Goal: Information Seeking & Learning: Learn about a topic

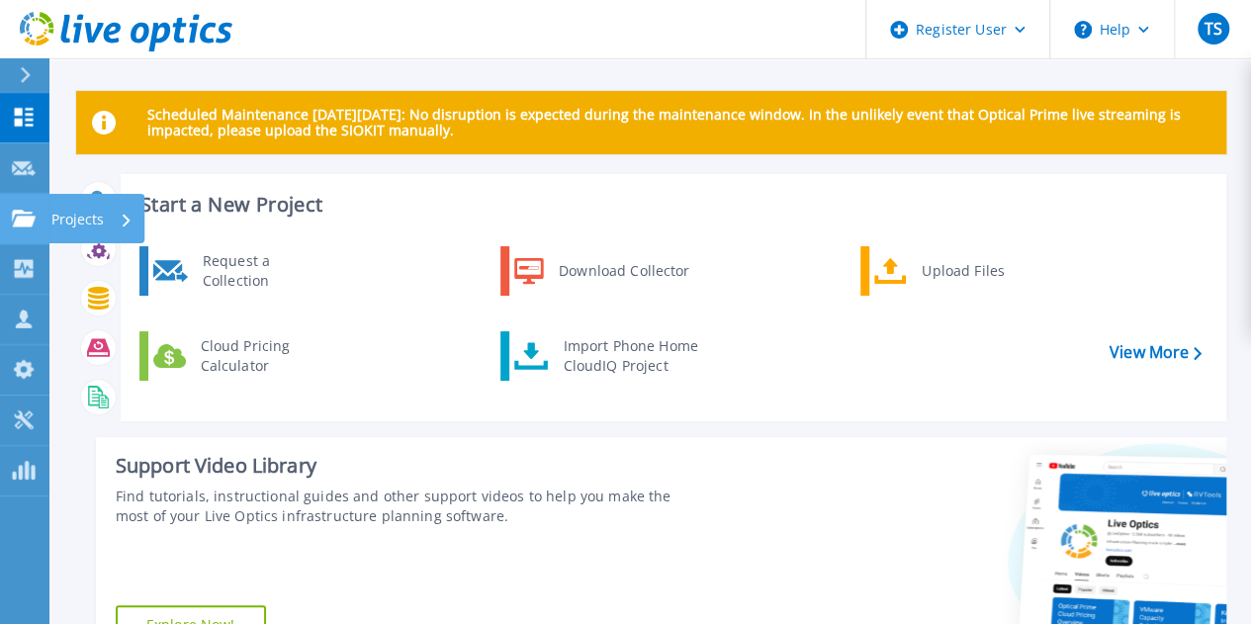
click at [18, 217] on icon at bounding box center [24, 218] width 24 height 17
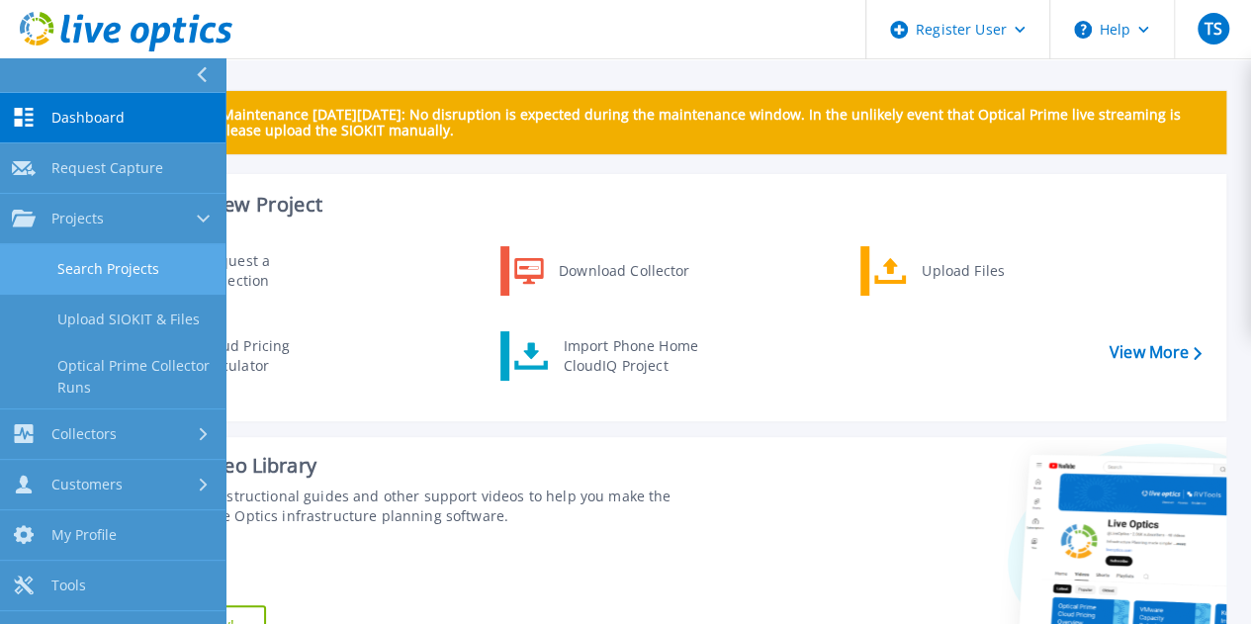
click at [101, 260] on link "Search Projects" at bounding box center [112, 269] width 225 height 50
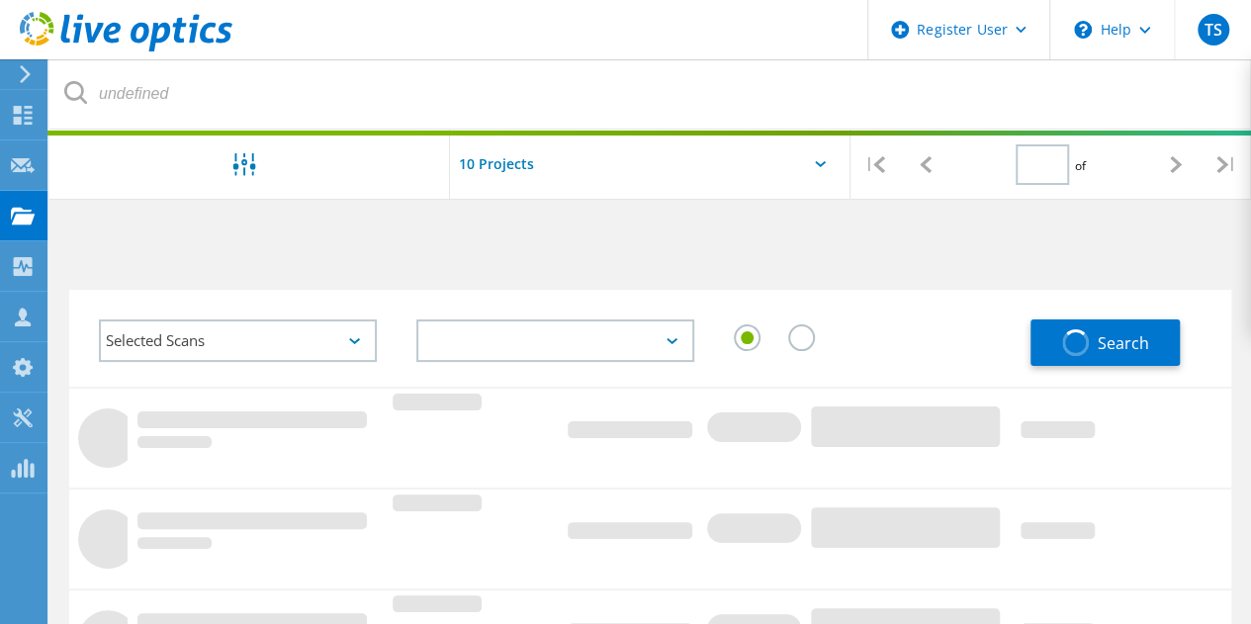
type input "1"
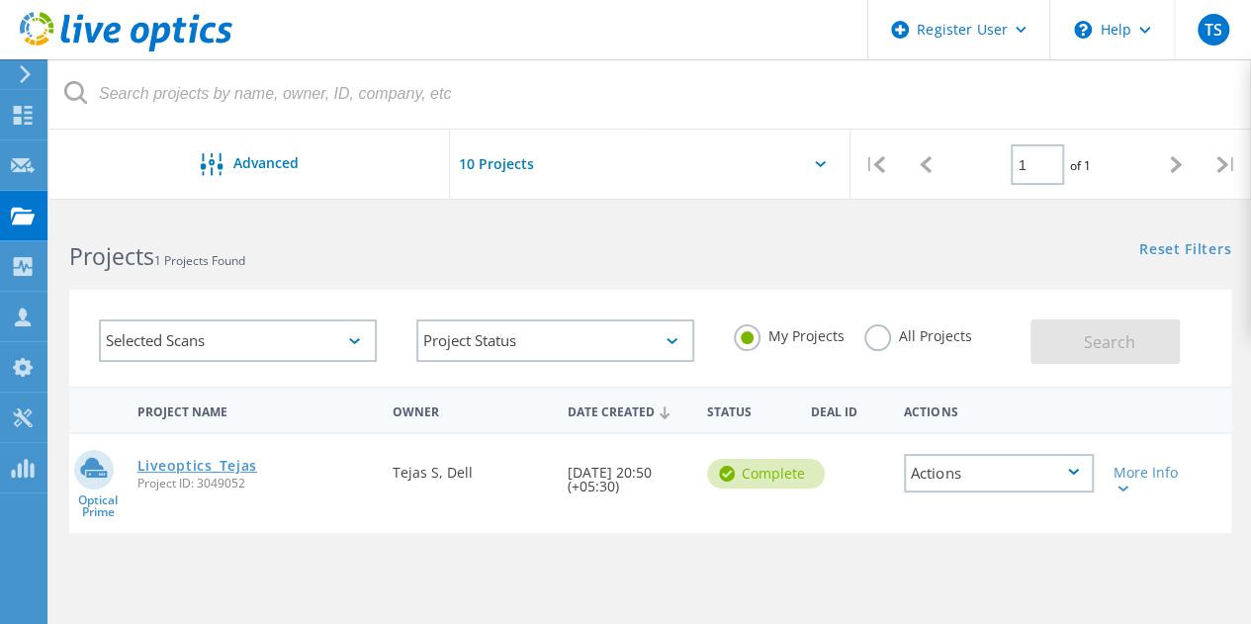
click at [188, 472] on link "Liveoptics_Tejas" at bounding box center [197, 466] width 120 height 14
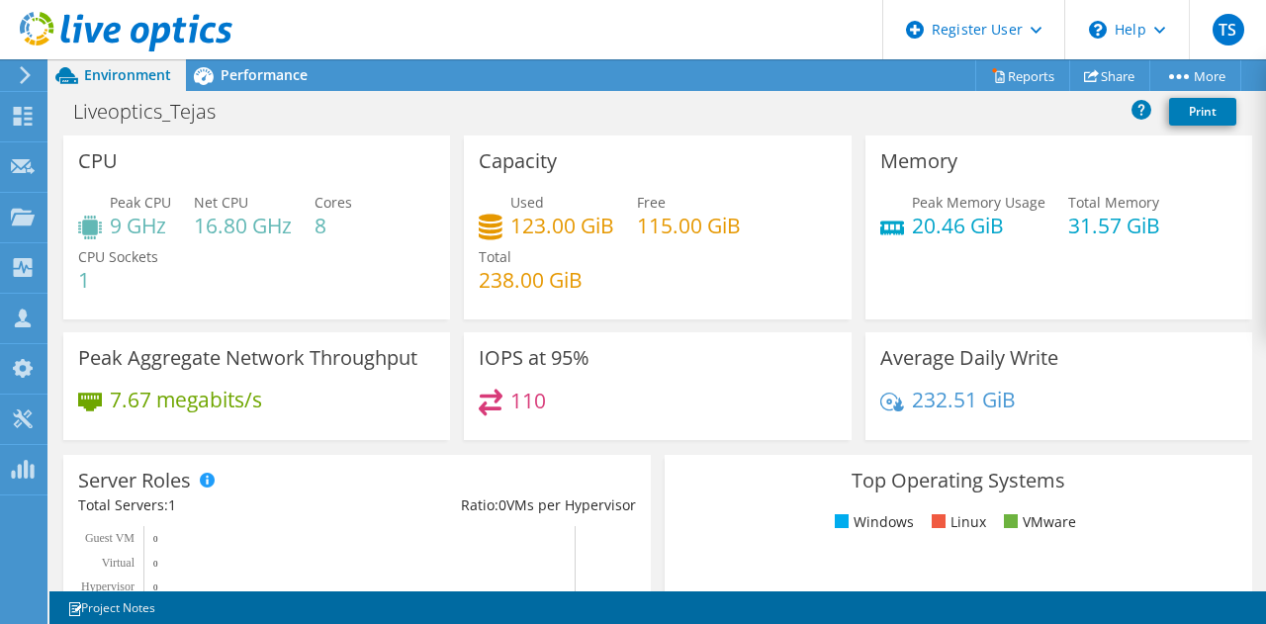
scroll to position [1, 0]
drag, startPoint x: 473, startPoint y: 158, endPoint x: 557, endPoint y: 173, distance: 85.3
click at [557, 173] on div "Capacity Used 123.00 GiB Free 115.00 GiB Total 238.00 GiB" at bounding box center [657, 226] width 387 height 184
copy h3 "Capacity"
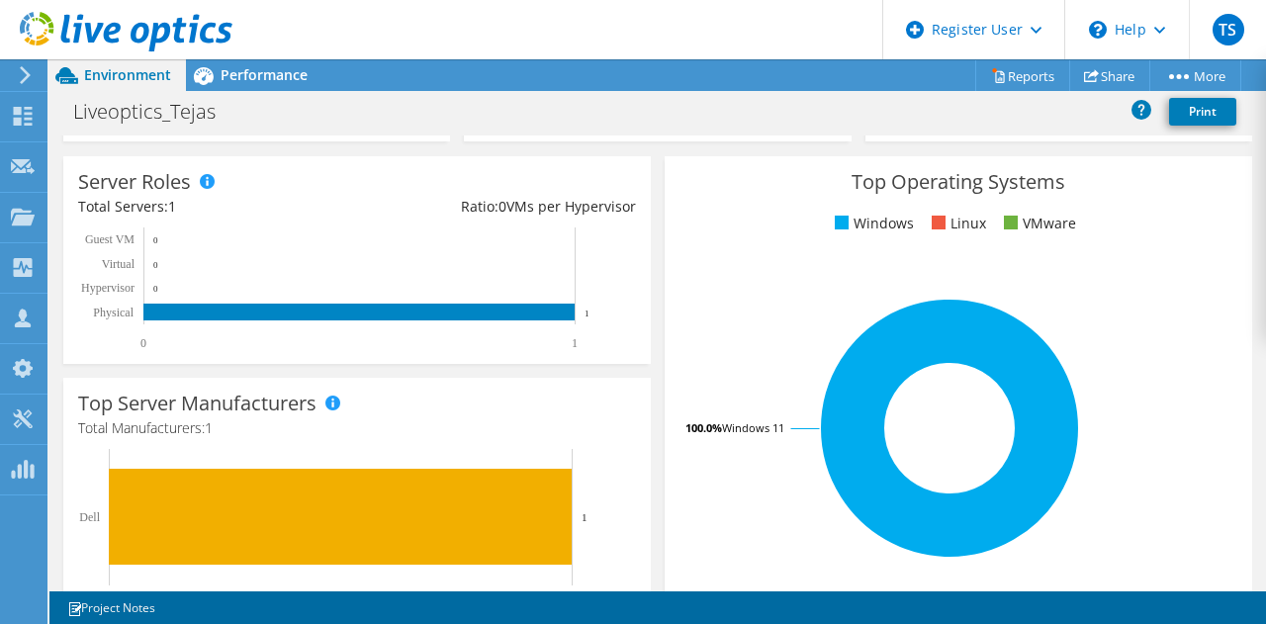
scroll to position [727, 0]
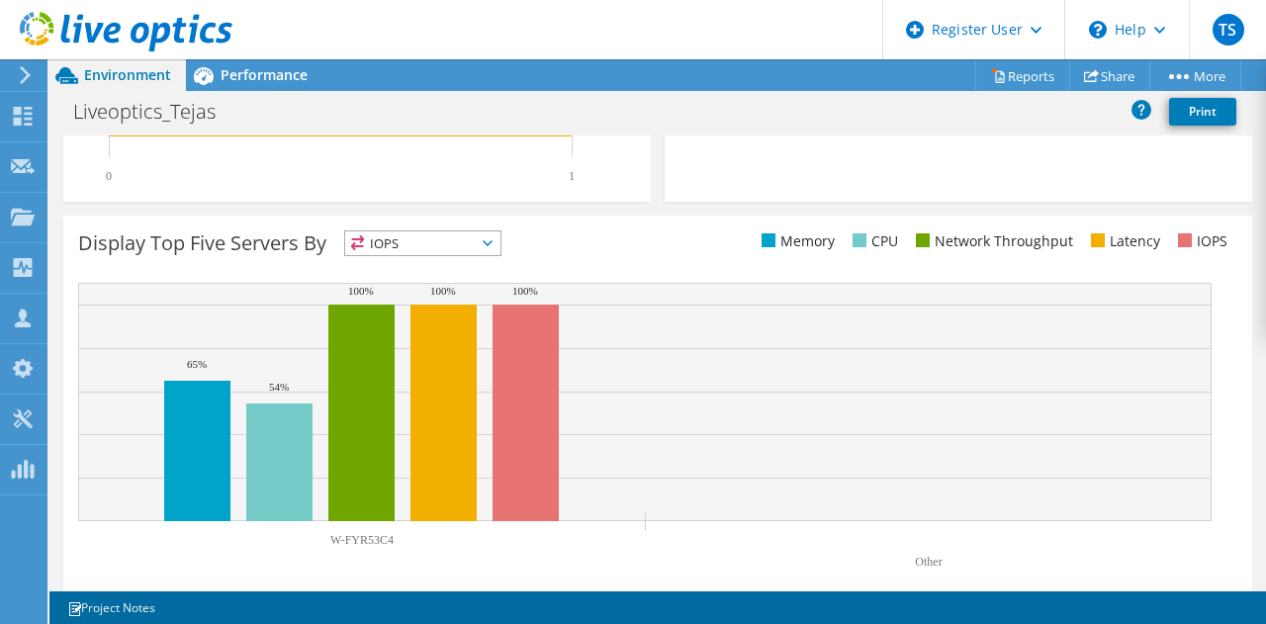
click at [390, 236] on span "IOPS" at bounding box center [422, 243] width 155 height 24
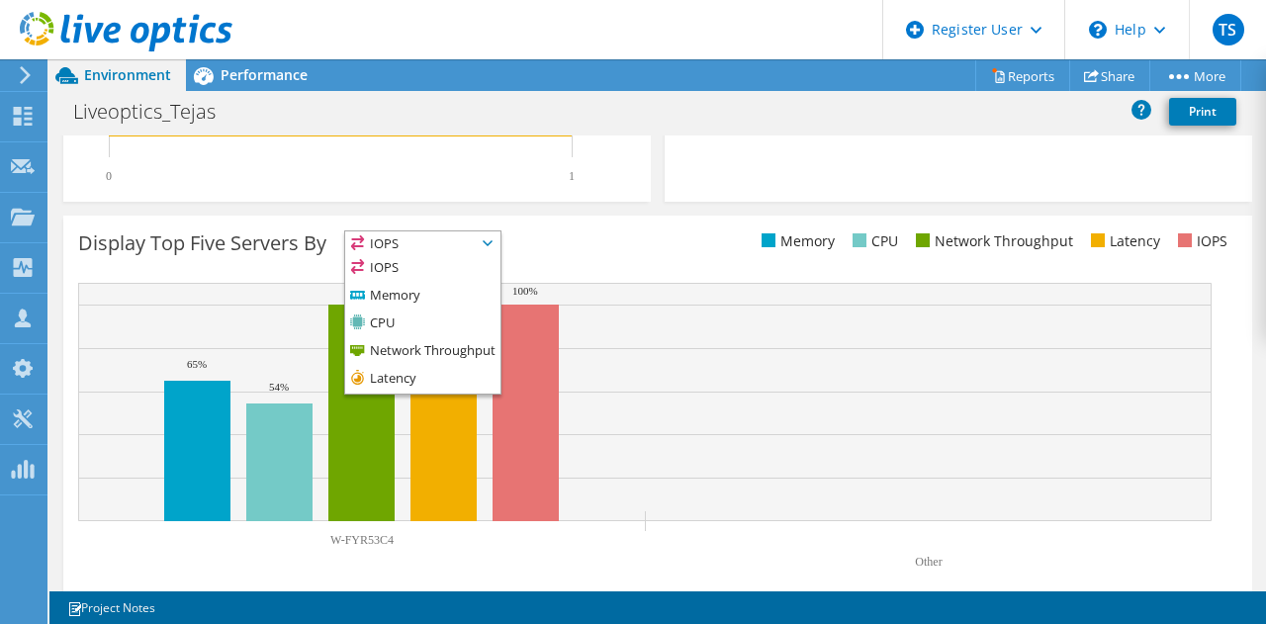
scroll to position [0, 0]
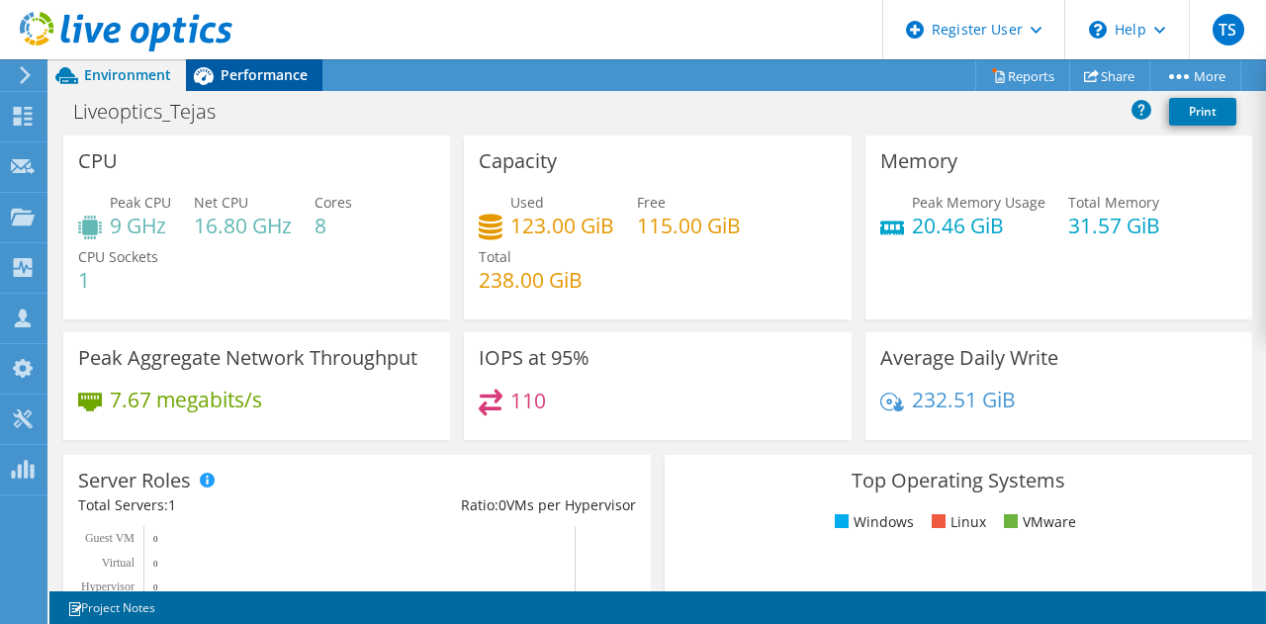
click at [270, 74] on span "Performance" at bounding box center [264, 74] width 87 height 19
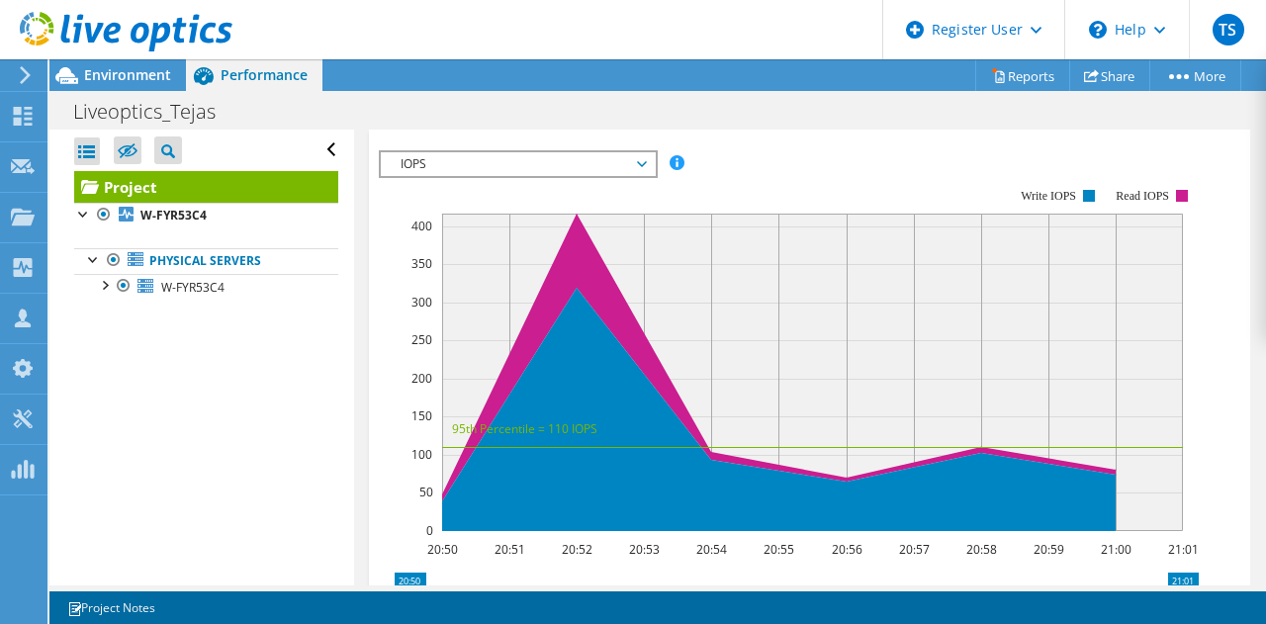
scroll to position [572, 0]
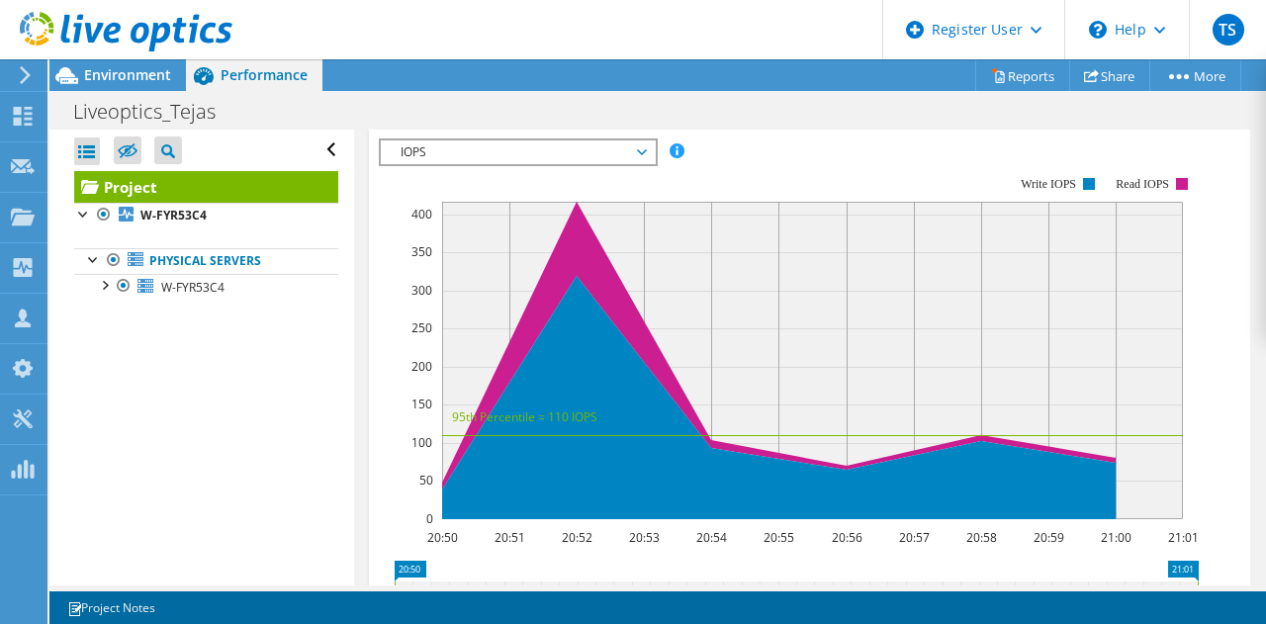
click at [502, 109] on icon at bounding box center [496, 100] width 20 height 17
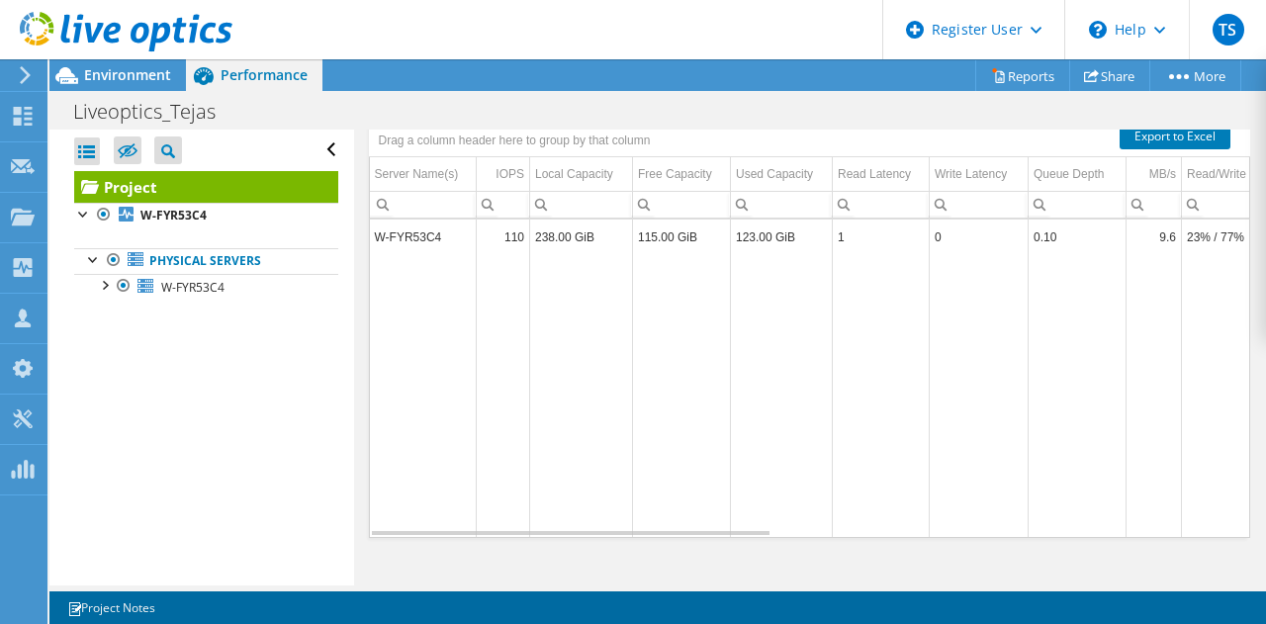
click at [625, 109] on span "Inventory" at bounding box center [635, 99] width 97 height 20
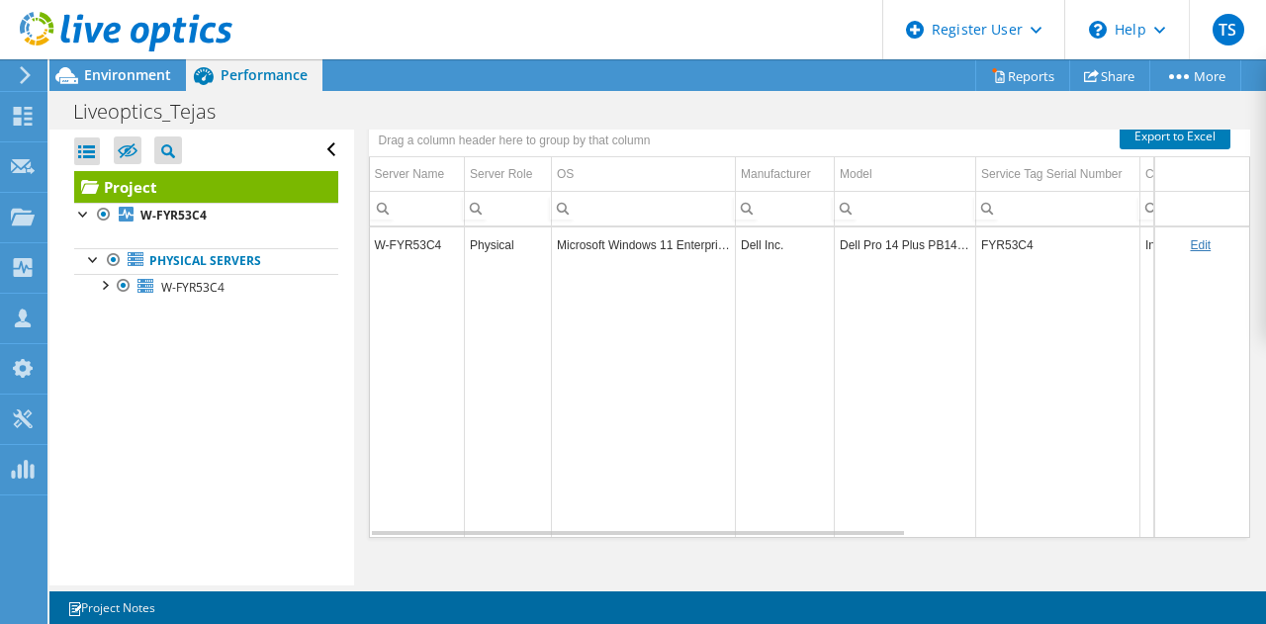
click at [763, 109] on span "Disks" at bounding box center [741, 99] width 64 height 20
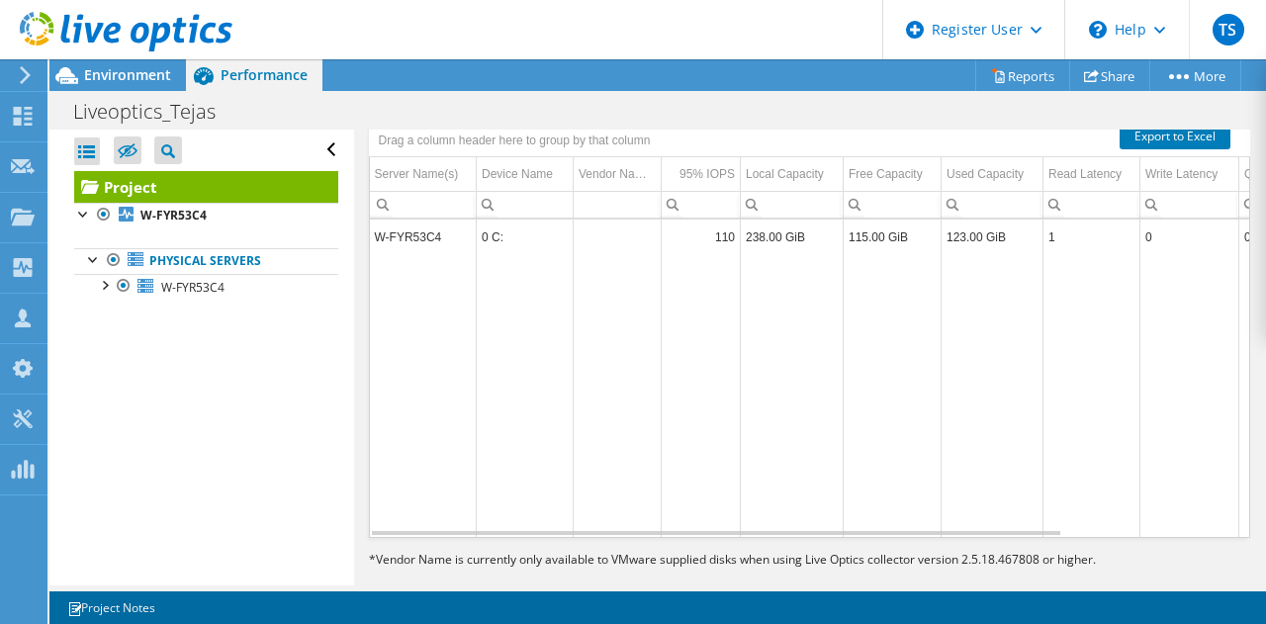
click at [867, 109] on span "Installed Applications" at bounding box center [888, 99] width 180 height 20
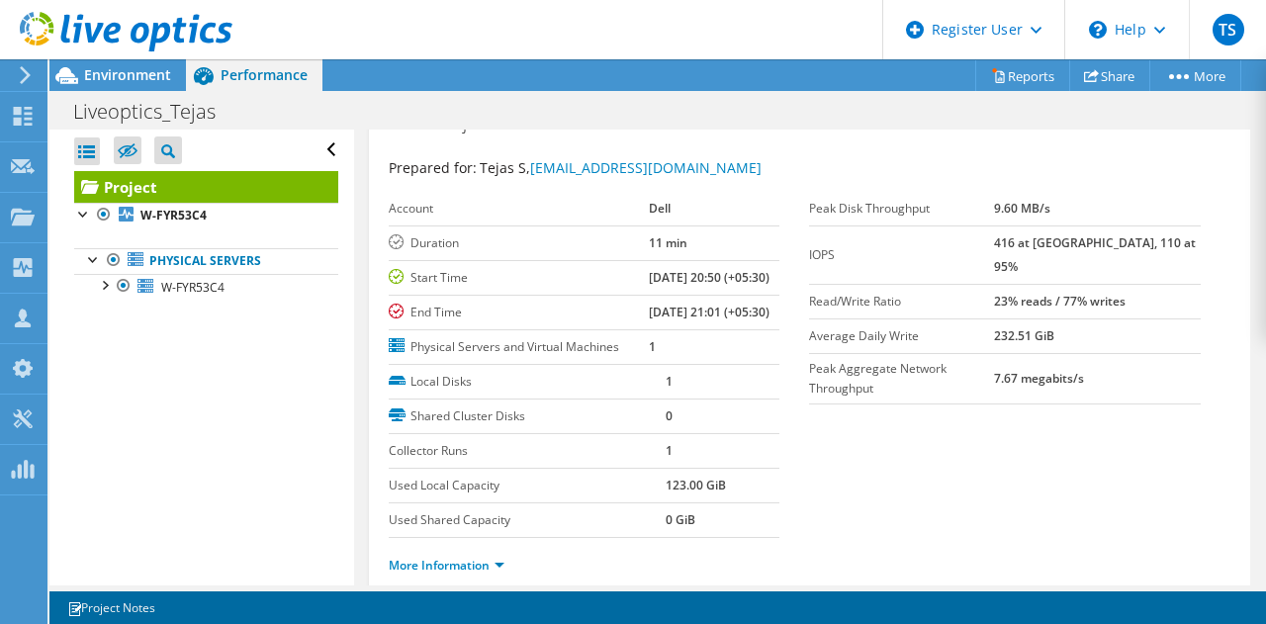
scroll to position [47, 0]
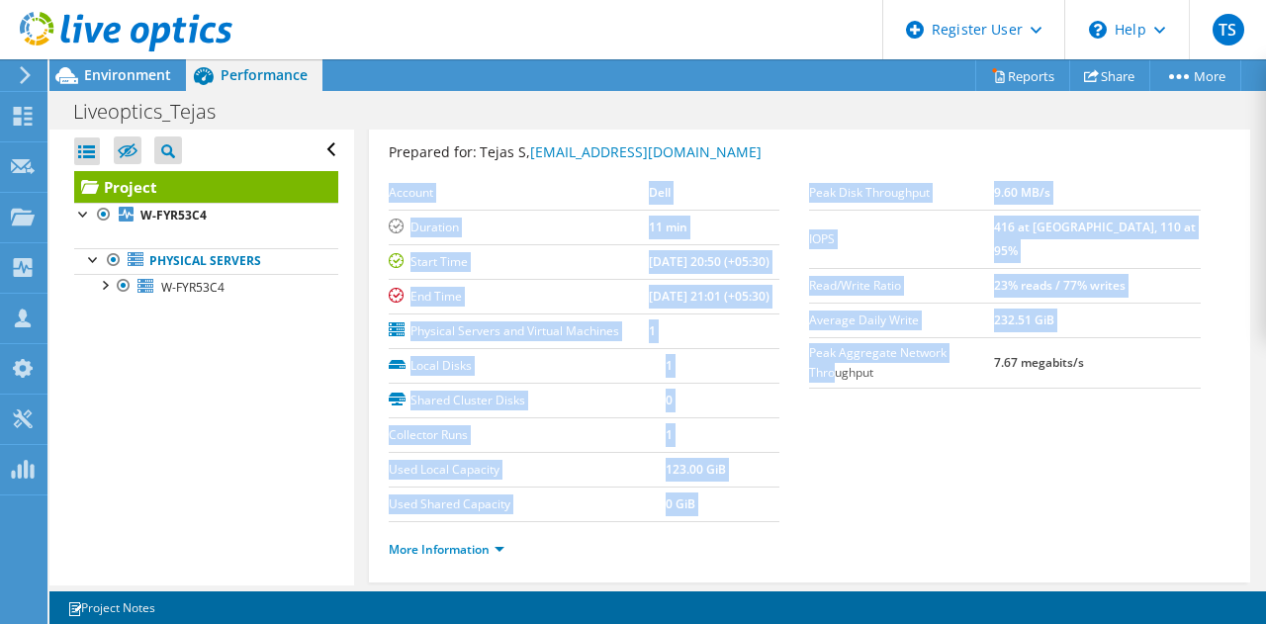
drag, startPoint x: 797, startPoint y: 327, endPoint x: 965, endPoint y: 324, distance: 168.1
click at [965, 324] on section "Prepared for: Tejas S, Tejas.S3@dell.com Account Dell Duration 11 min Start Tim…" at bounding box center [810, 359] width 842 height 436
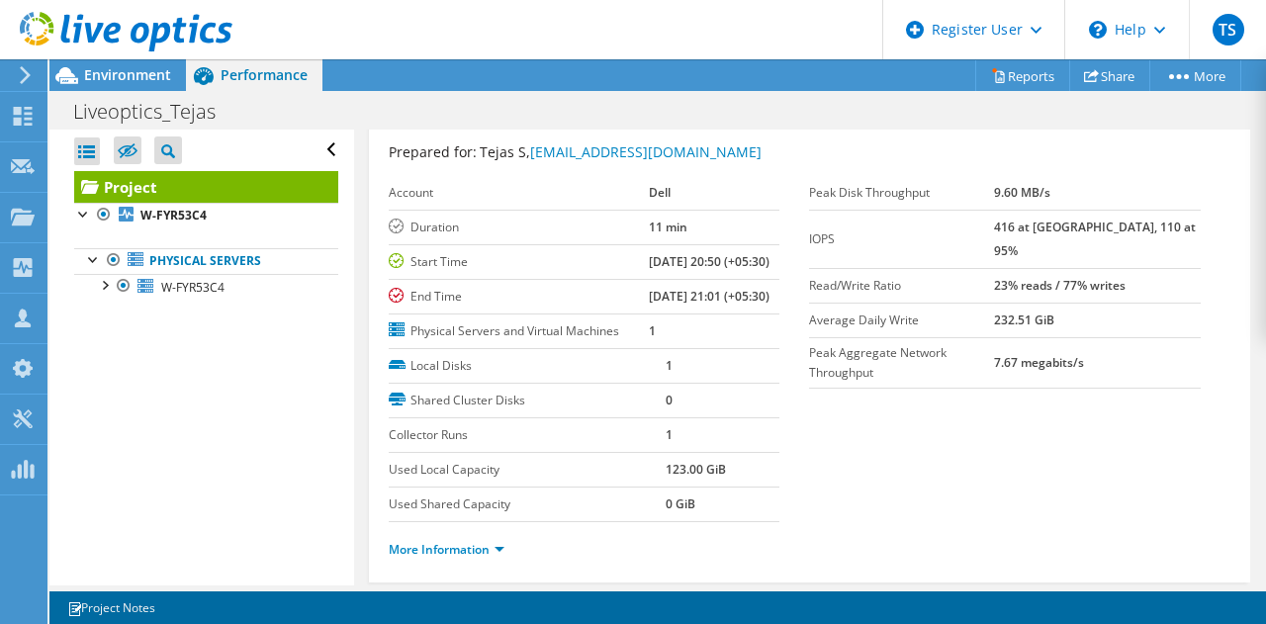
click at [925, 401] on section "Prepared for: Tejas S, Tejas.S3@dell.com Account Dell Duration 11 min Start Tim…" at bounding box center [810, 359] width 842 height 436
drag, startPoint x: 801, startPoint y: 325, endPoint x: 1008, endPoint y: 333, distance: 206.8
click at [994, 343] on label "Peak Aggregate Network Throughput" at bounding box center [901, 363] width 185 height 40
copy label "Peak Aggregate Network Throughput"
drag, startPoint x: 805, startPoint y: 187, endPoint x: 924, endPoint y: 184, distance: 118.7
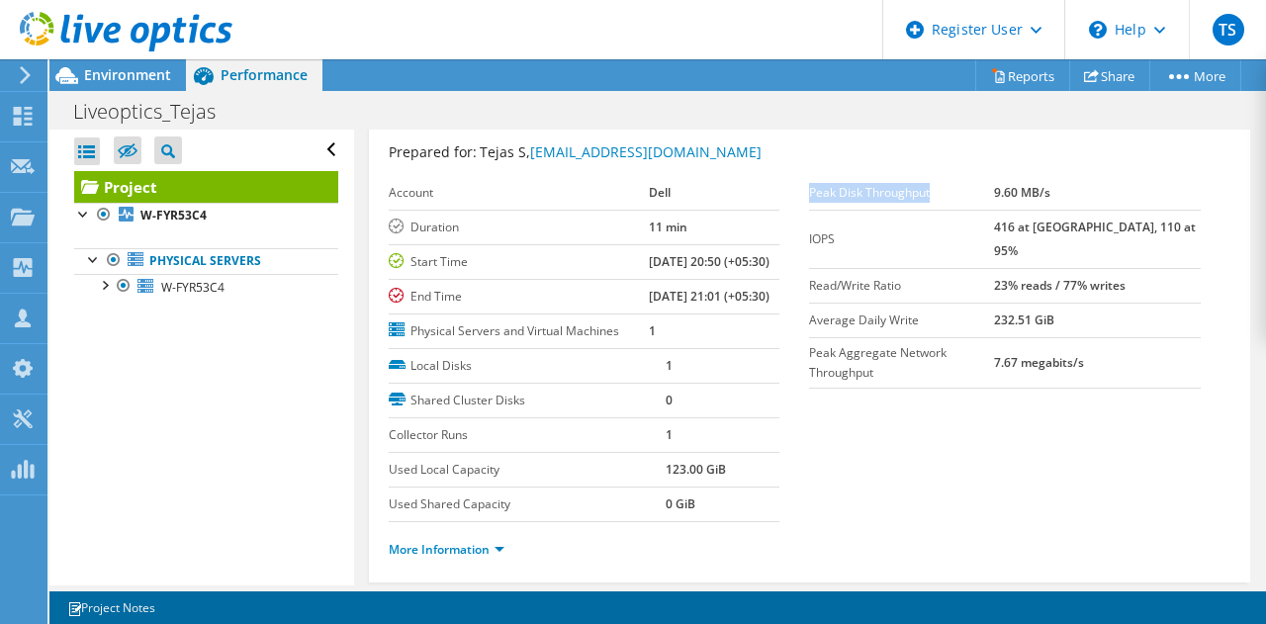
click at [924, 184] on label "Peak Disk Throughput" at bounding box center [901, 193] width 185 height 20
copy label "Peak Disk Throughput"
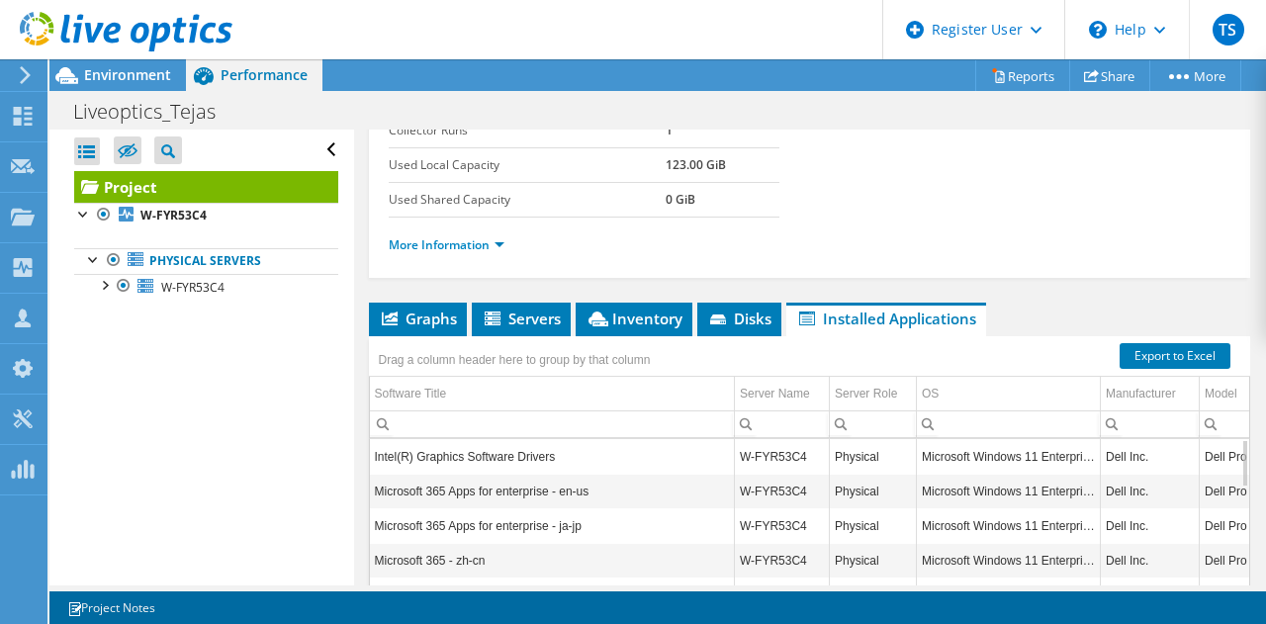
scroll to position [346, 0]
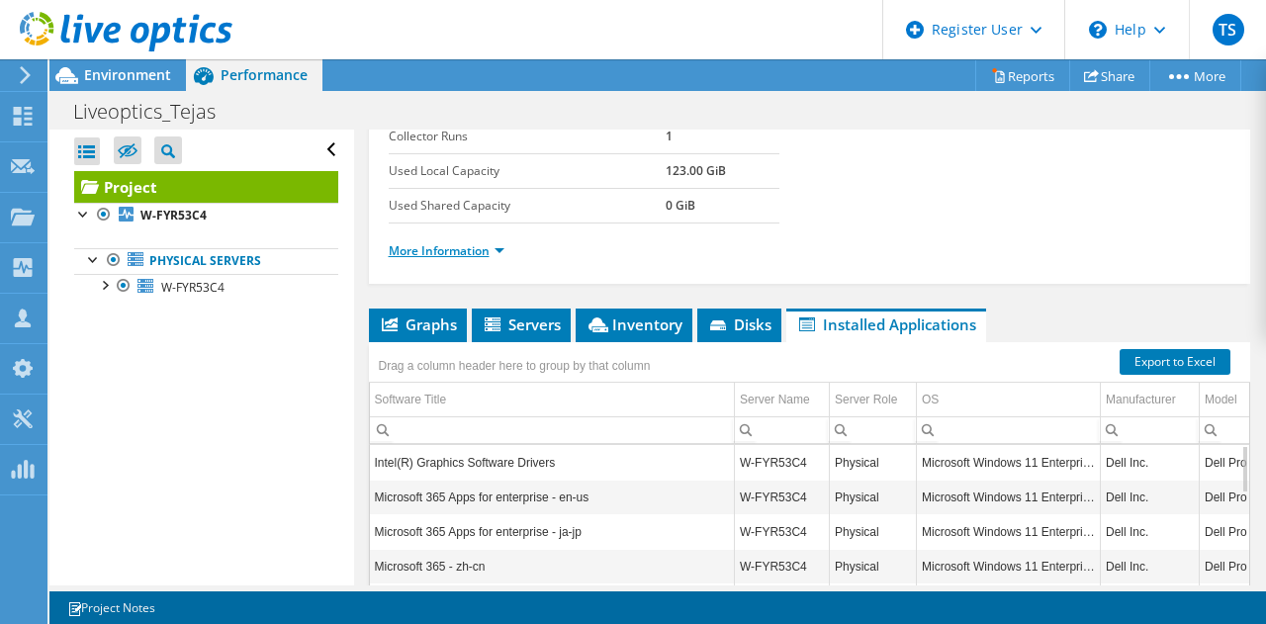
click at [491, 259] on link "More Information" at bounding box center [447, 250] width 116 height 17
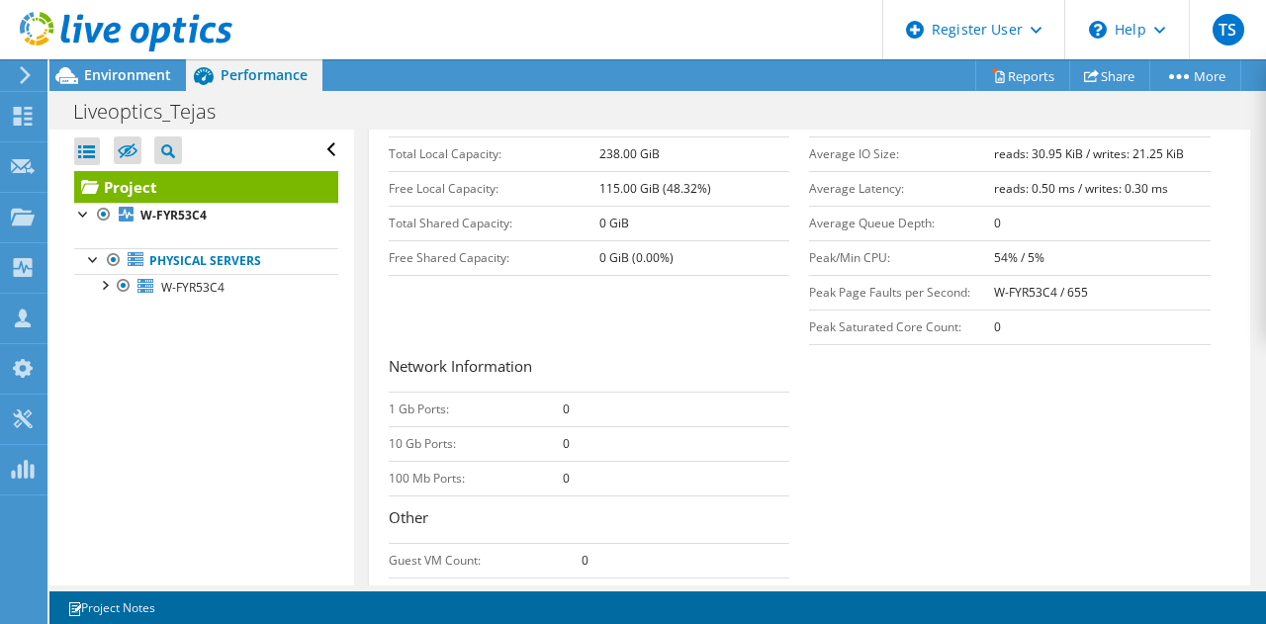
scroll to position [522, 0]
drag, startPoint x: 803, startPoint y: 358, endPoint x: 965, endPoint y: 358, distance: 162.2
click at [965, 312] on td "Peak Page Faults per Second:" at bounding box center [901, 295] width 184 height 35
copy td "Peak Page Faults per Second:"
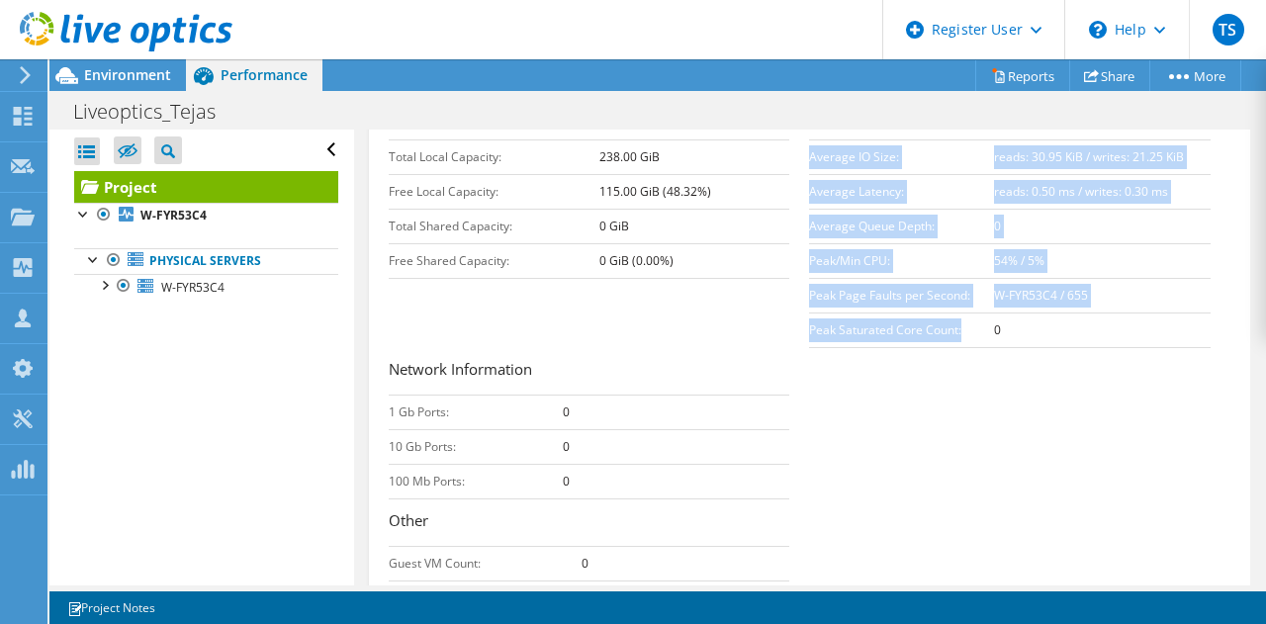
drag, startPoint x: 794, startPoint y: 385, endPoint x: 961, endPoint y: 398, distance: 167.7
click at [961, 398] on div "Capacity Information Total Local Capacity: 238.00 GiB Free Local Capacity: 115.…" at bounding box center [810, 364] width 842 height 523
click at [961, 347] on td "Peak Saturated Core Count:" at bounding box center [901, 329] width 184 height 35
drag, startPoint x: 957, startPoint y: 385, endPoint x: 799, endPoint y: 379, distance: 158.3
click at [799, 379] on div "Capacity Information Total Local Capacity: 238.00 GiB Free Local Capacity: 115.…" at bounding box center [810, 364] width 842 height 523
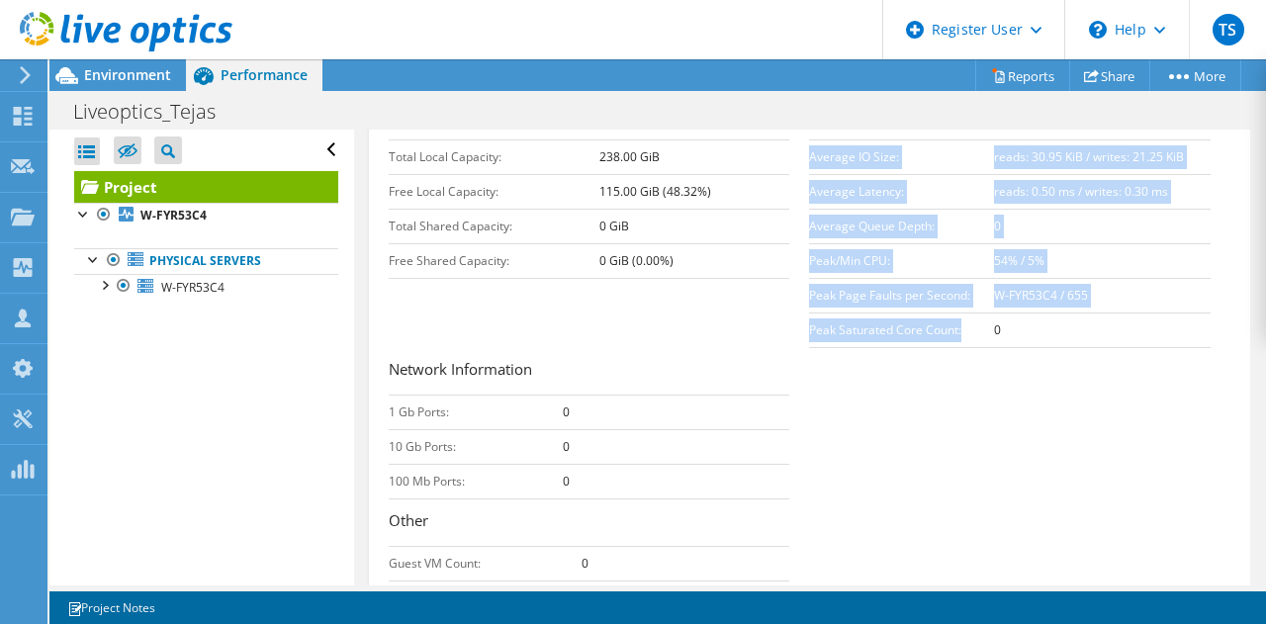
click at [809, 347] on td "Peak Saturated Core Count:" at bounding box center [901, 329] width 184 height 35
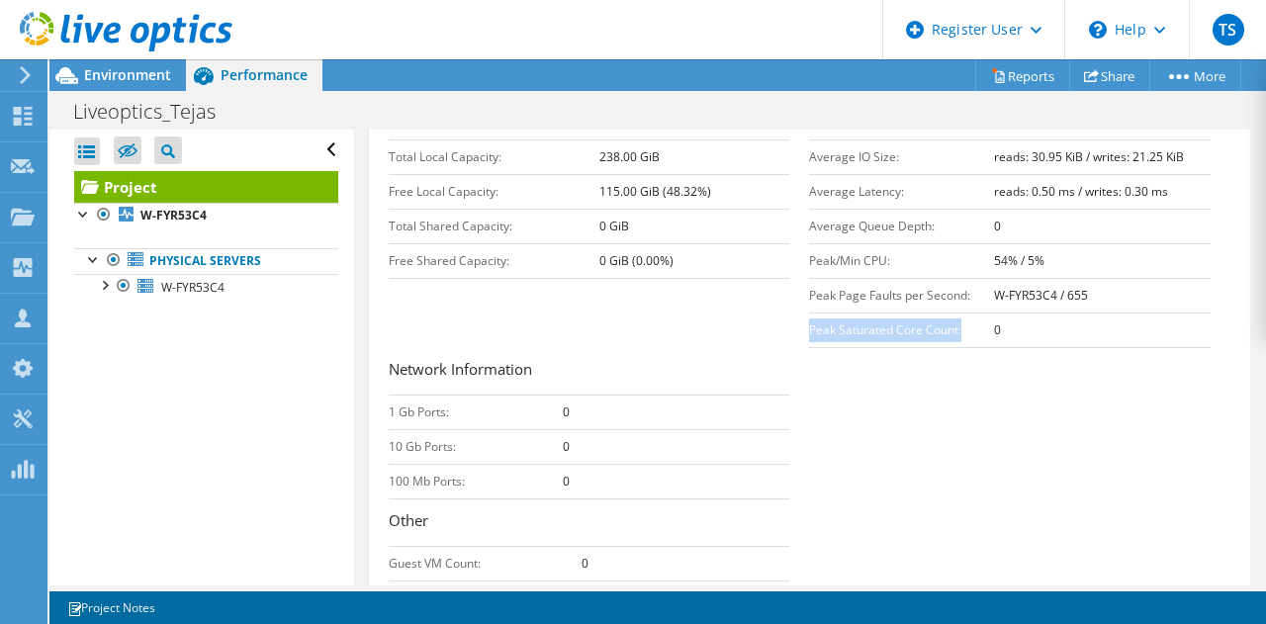
drag, startPoint x: 804, startPoint y: 389, endPoint x: 963, endPoint y: 393, distance: 159.2
click at [963, 347] on td "Peak Saturated Core Count:" at bounding box center [901, 329] width 184 height 35
copy td "Peak Saturated Core Count:"
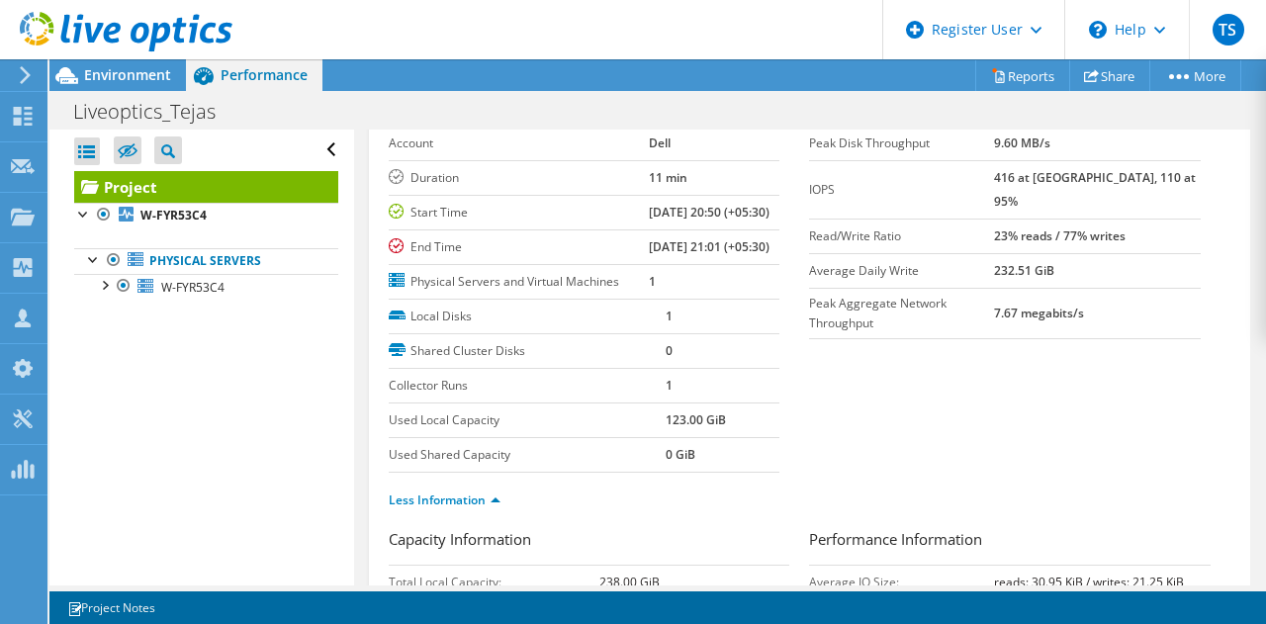
scroll to position [0, 0]
